Goal: Information Seeking & Learning: Learn about a topic

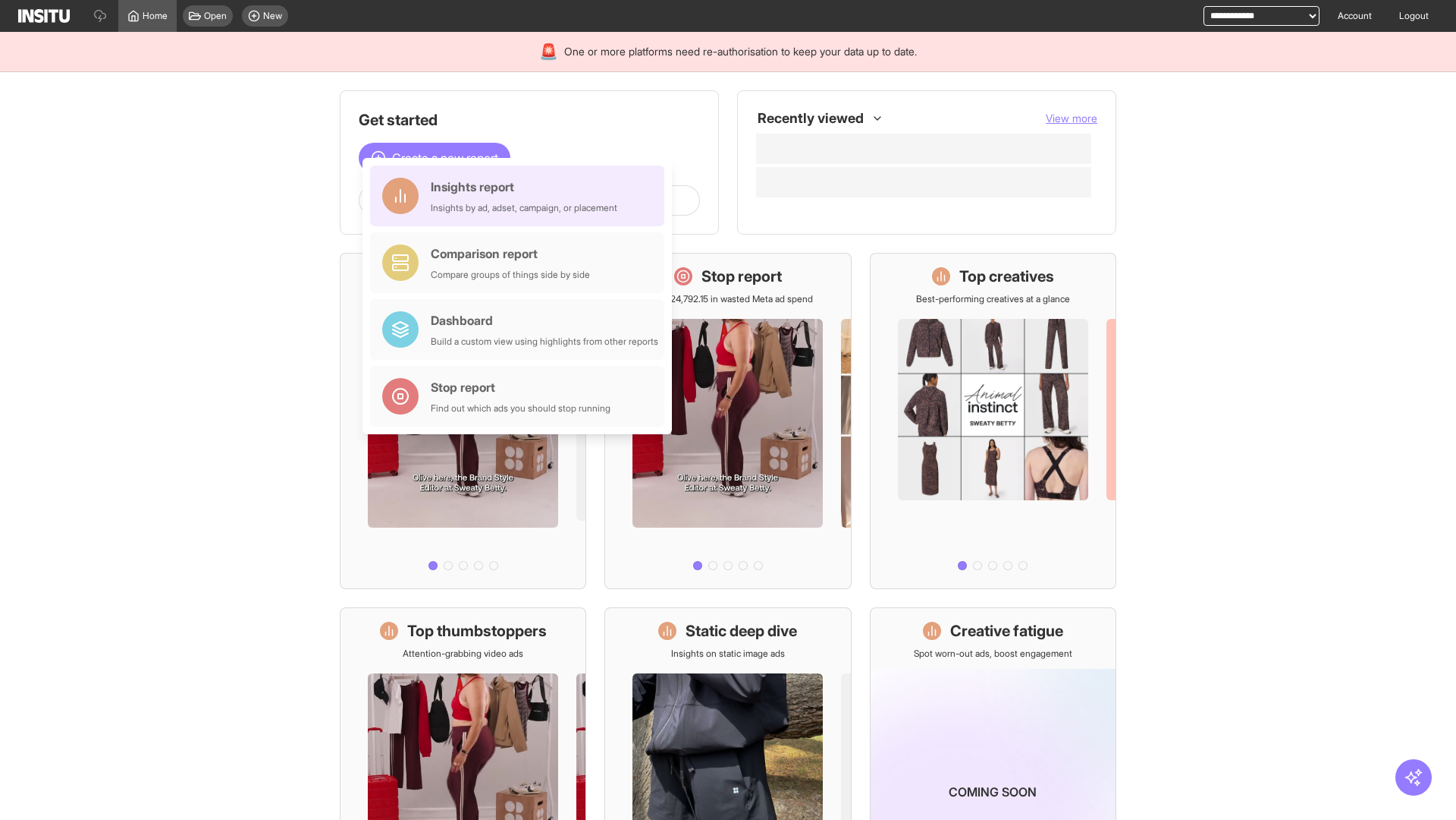
click at [521, 196] on div "Insights report Insights by ad, adset, campaign, or placement" at bounding box center [524, 195] width 186 height 37
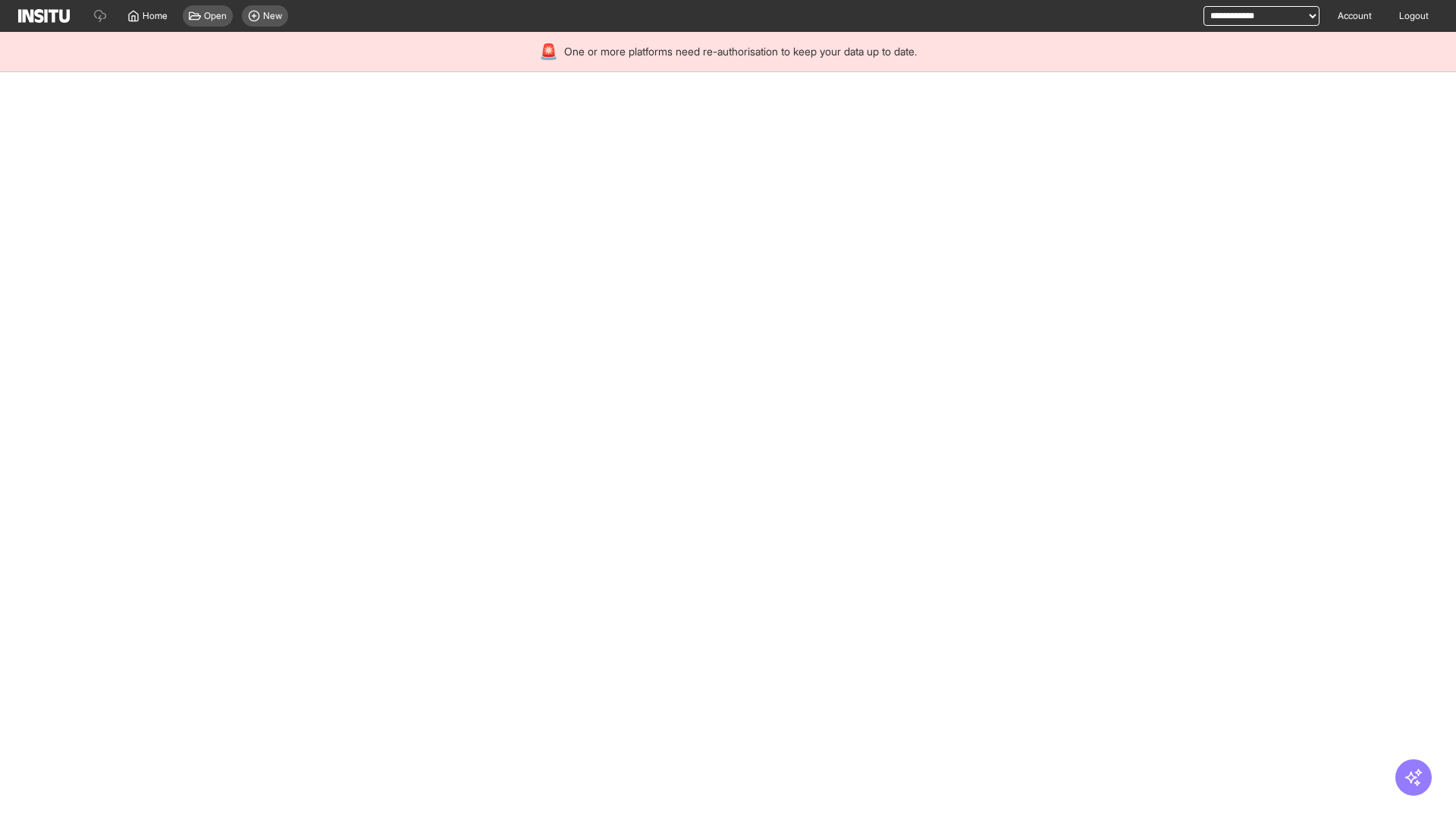
select select "**"
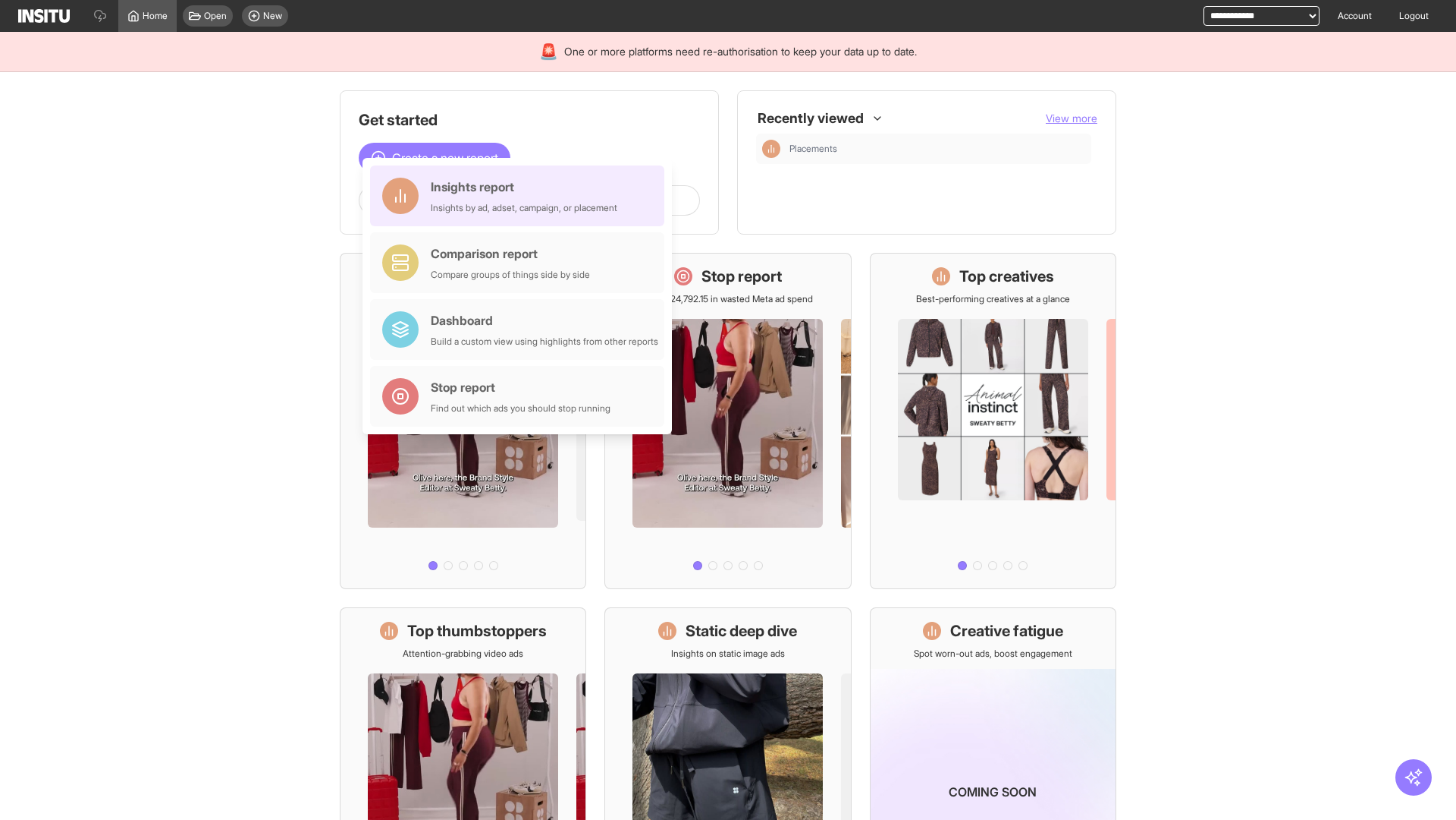
click at [521, 196] on div "Insights report Insights by ad, adset, campaign, or placement" at bounding box center [524, 195] width 186 height 37
